Goal: Use online tool/utility: Utilize a website feature to perform a specific function

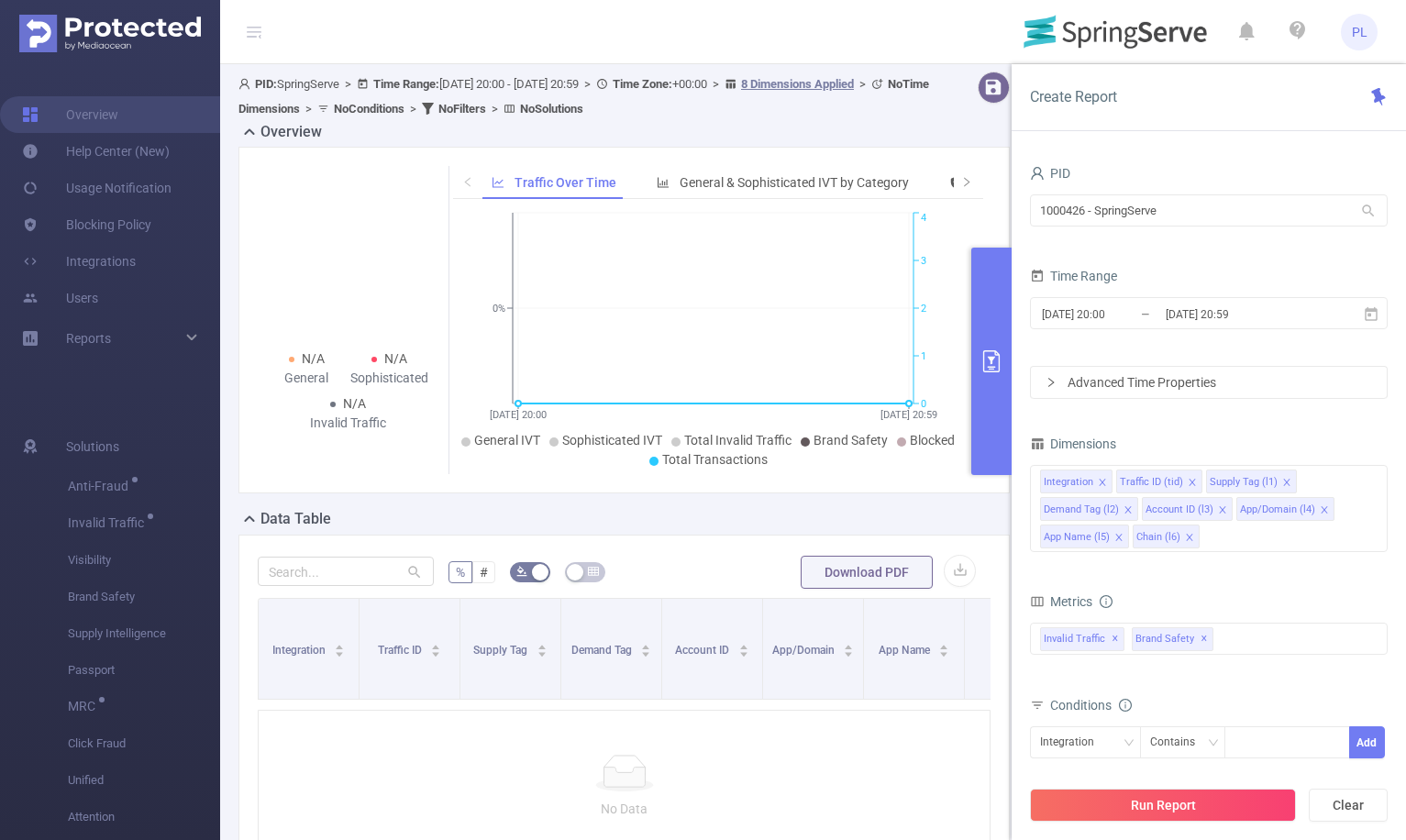
click at [1135, 227] on div "1000426 - SpringServe 1000426 - SpringServe" at bounding box center [1208, 211] width 357 height 43
click at [1135, 215] on input "1000426 - SpringServe" at bounding box center [1208, 210] width 357 height 32
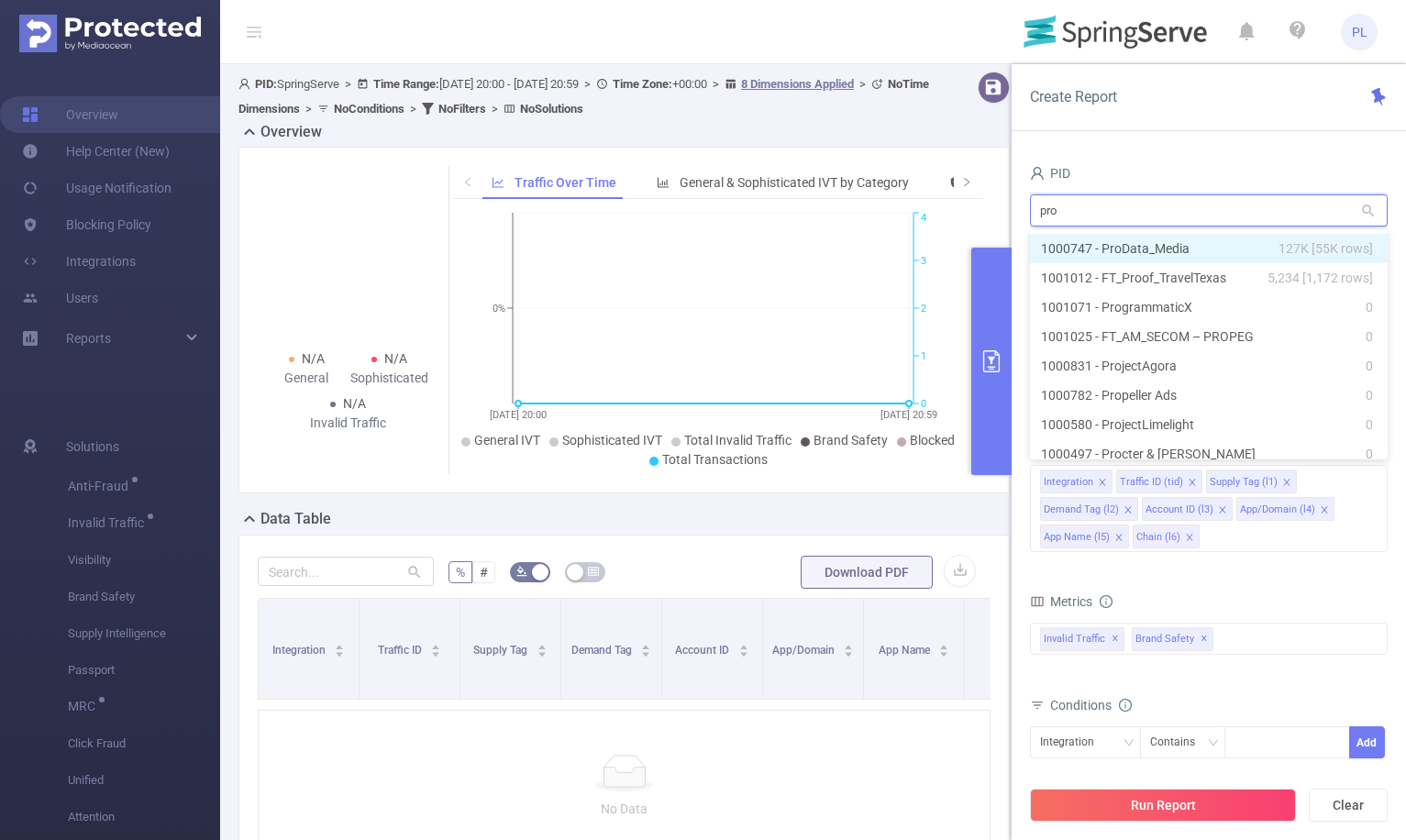
type input "proc"
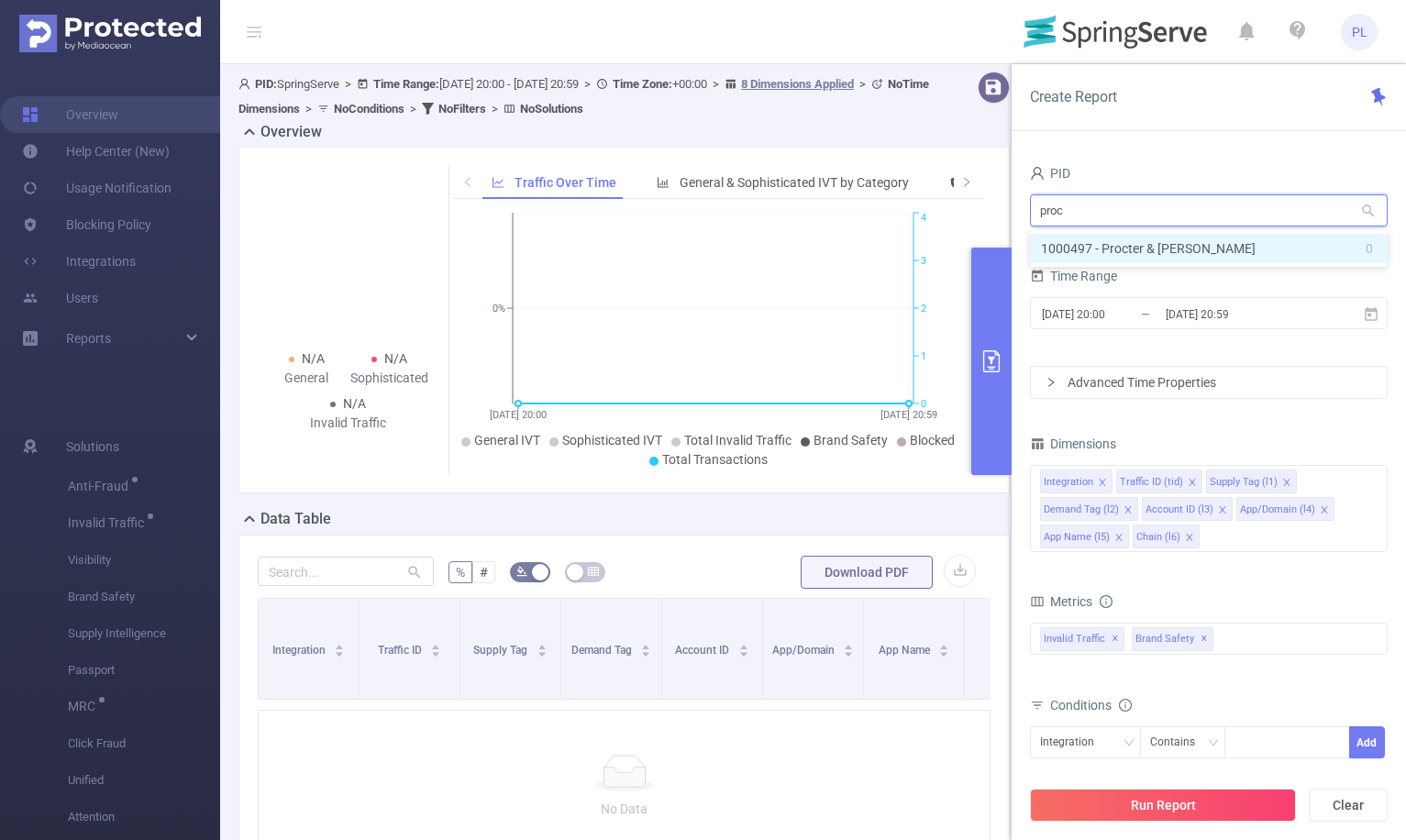
click at [1155, 252] on li "1000497 - Procter & [PERSON_NAME] 0" at bounding box center [1208, 248] width 357 height 30
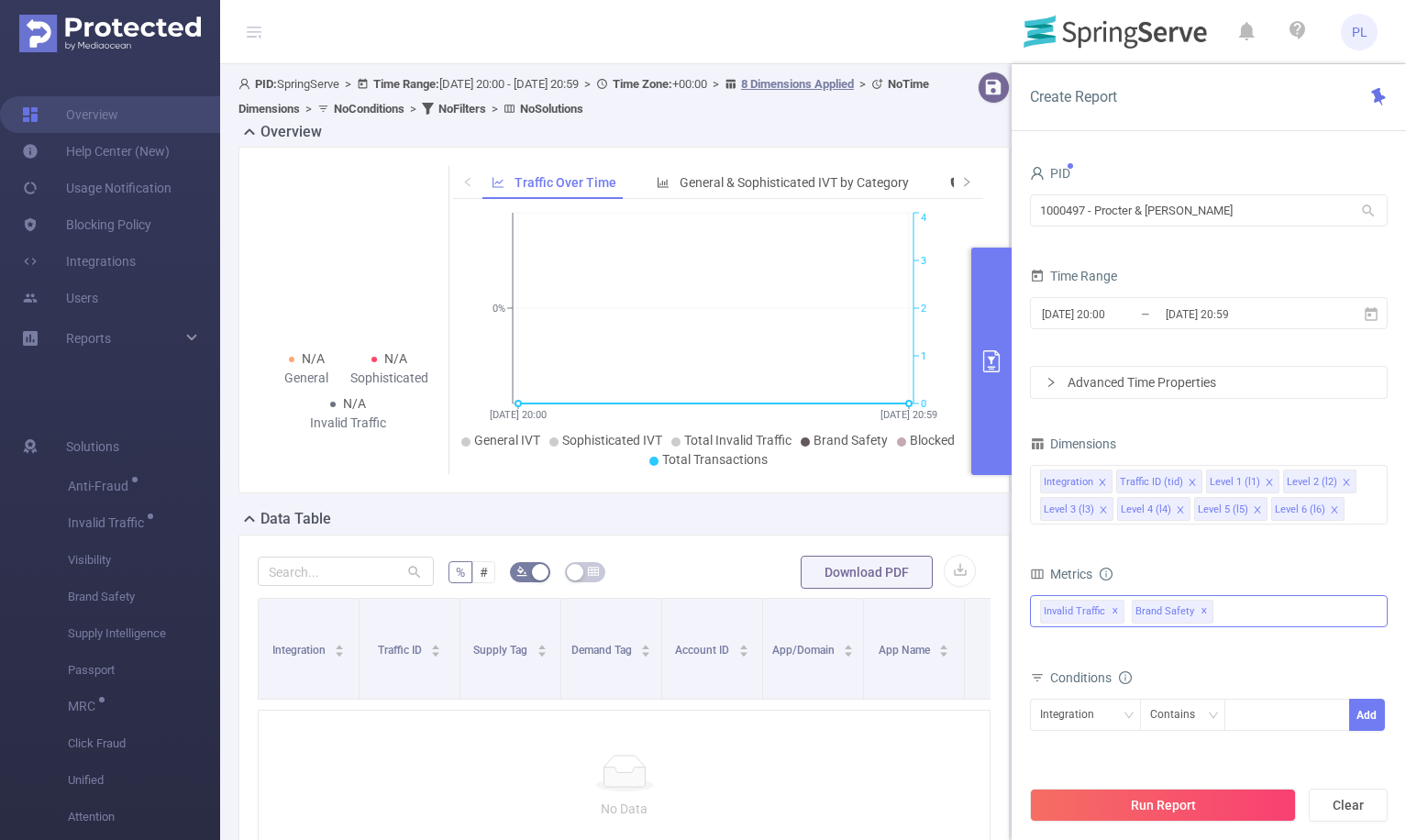
click at [1200, 612] on span "✕" at bounding box center [1204, 611] width 8 height 22
click at [1211, 310] on input "[DATE] 20:59" at bounding box center [1238, 314] width 149 height 25
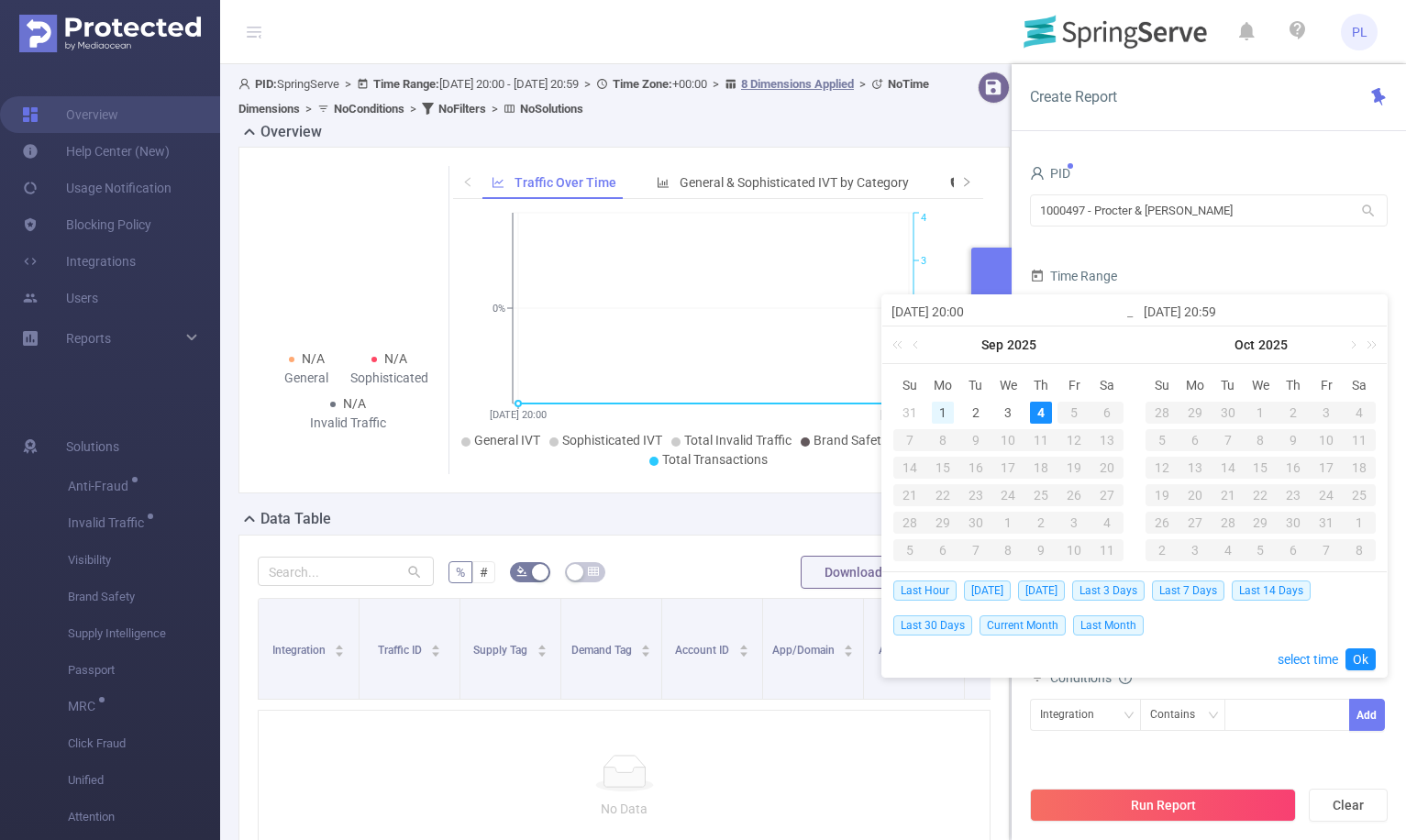
click at [942, 413] on div "1" at bounding box center [942, 412] width 22 height 22
click at [1036, 410] on div "4" at bounding box center [1040, 412] width 22 height 22
type input "[DATE] 20:00"
click at [1358, 652] on link "Ok" at bounding box center [1360, 659] width 30 height 22
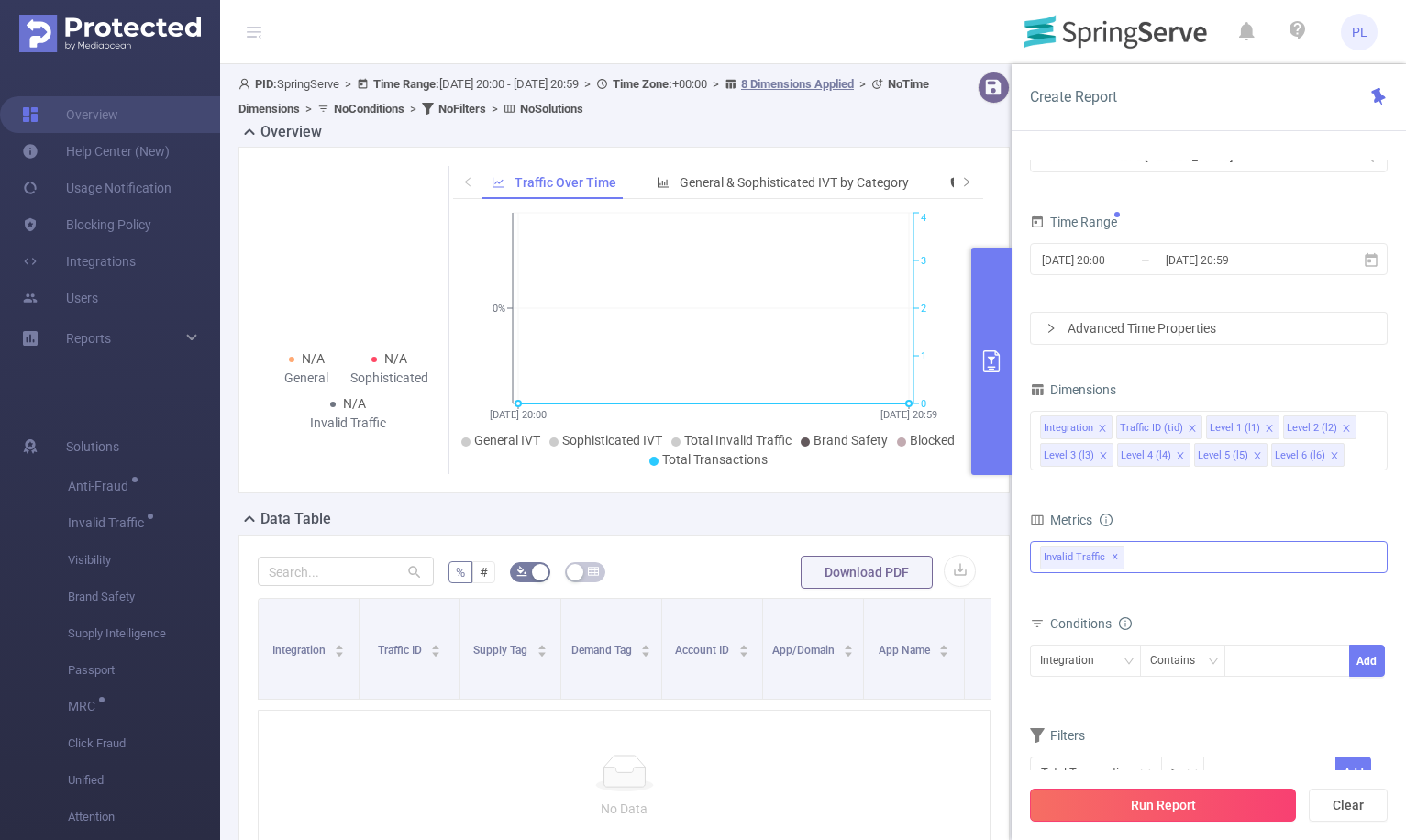
click at [1170, 804] on button "Run Report" at bounding box center [1162, 805] width 266 height 33
